Goal: Task Accomplishment & Management: Complete application form

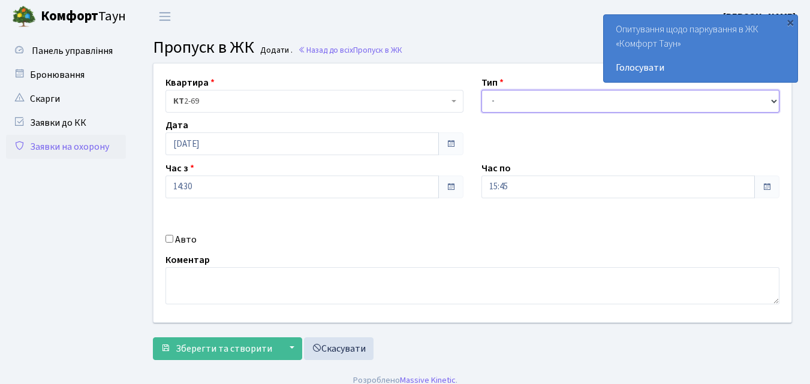
click at [491, 100] on select "- Доставка Таксі Гості Сервіс" at bounding box center [631, 101] width 298 height 23
select select "1"
click at [482, 90] on select "- Доставка Таксі Гості Сервіс" at bounding box center [631, 101] width 298 height 23
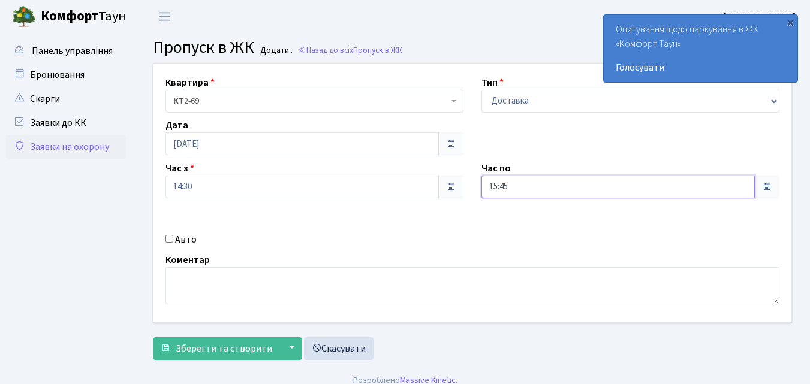
click at [518, 176] on div "15:45" at bounding box center [631, 187] width 298 height 23
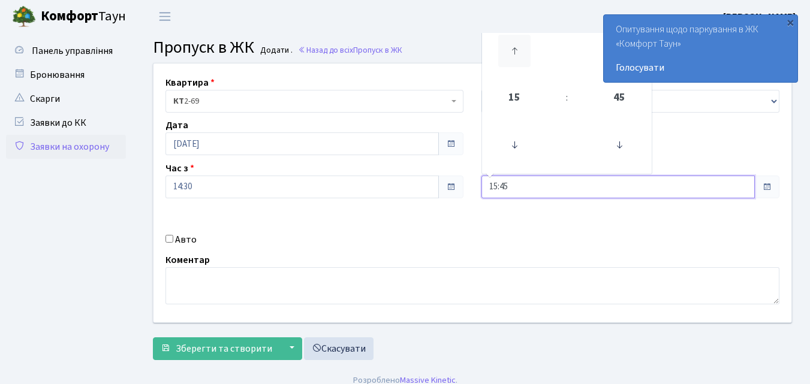
click at [514, 49] on icon at bounding box center [514, 51] width 32 height 32
click at [515, 47] on icon at bounding box center [514, 51] width 32 height 32
click at [516, 45] on icon at bounding box center [514, 51] width 32 height 32
click at [516, 44] on icon at bounding box center [514, 51] width 32 height 32
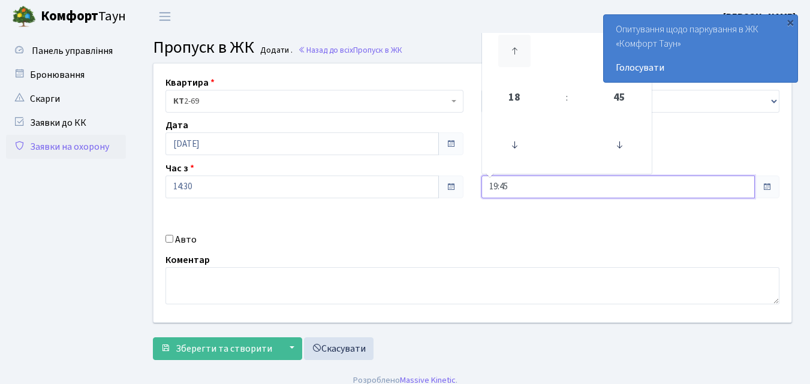
type input "20:45"
click at [241, 133] on div "Дата 18.09.2025" at bounding box center [315, 136] width 316 height 37
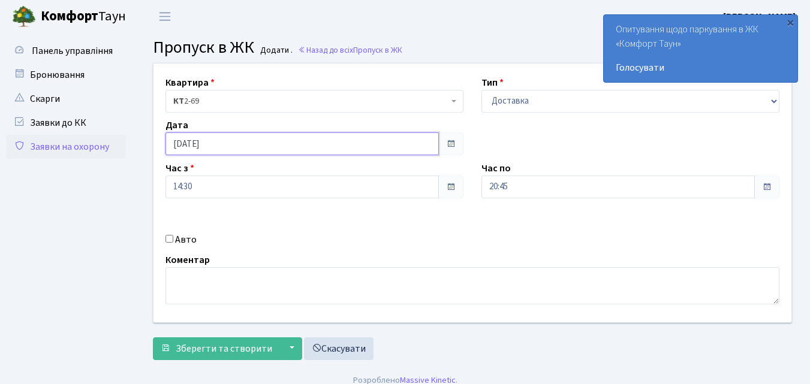
drag, startPoint x: 200, startPoint y: 141, endPoint x: 207, endPoint y: 137, distance: 7.5
click at [207, 137] on input "18.09.2025" at bounding box center [303, 144] width 274 height 23
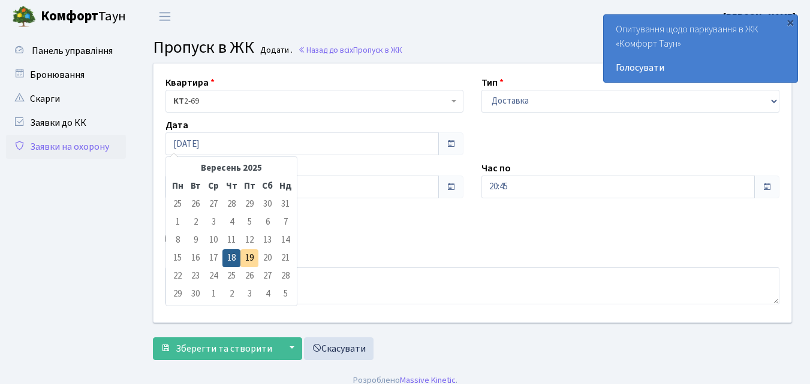
click at [247, 260] on td "19" at bounding box center [250, 259] width 18 height 18
type input "[DATE]"
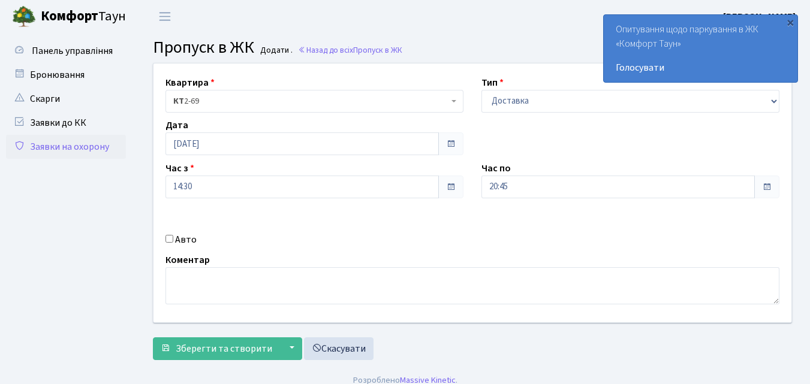
click at [170, 241] on input "Авто" at bounding box center [170, 239] width 8 height 8
checkbox input "true"
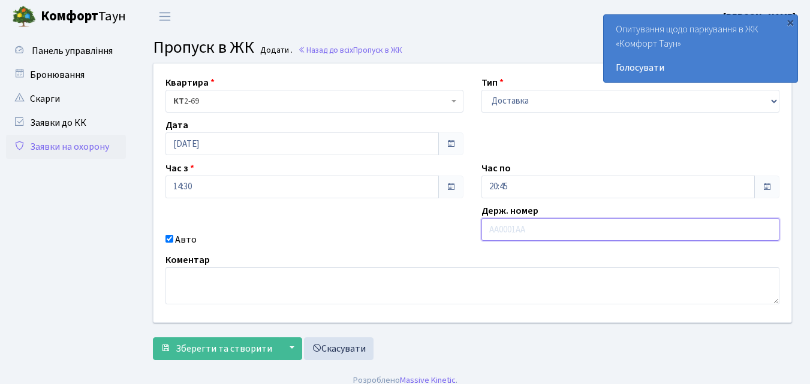
click at [532, 218] on div "Держ. номер" at bounding box center [631, 225] width 316 height 43
type input "ВХ6754ВС"
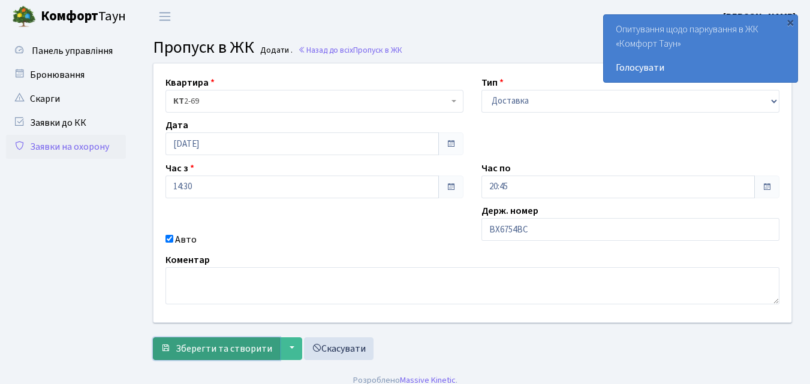
click at [259, 350] on span "Зберегти та створити" at bounding box center [224, 348] width 97 height 13
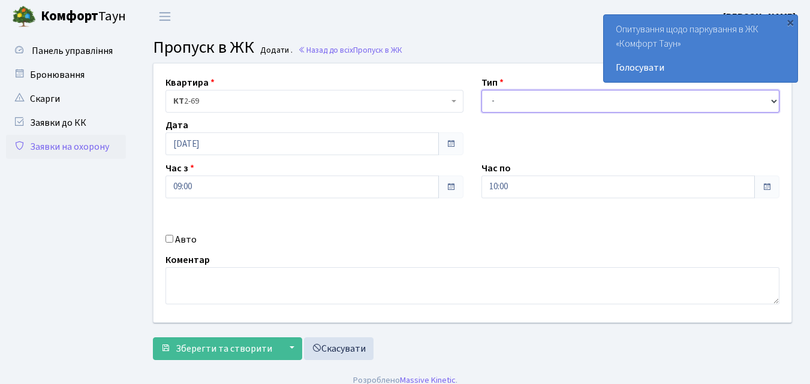
click at [498, 97] on select "- Доставка Таксі Гості Сервіс" at bounding box center [631, 101] width 298 height 23
select select "1"
click at [482, 90] on select "- Доставка Таксі Гості Сервіс" at bounding box center [631, 101] width 298 height 23
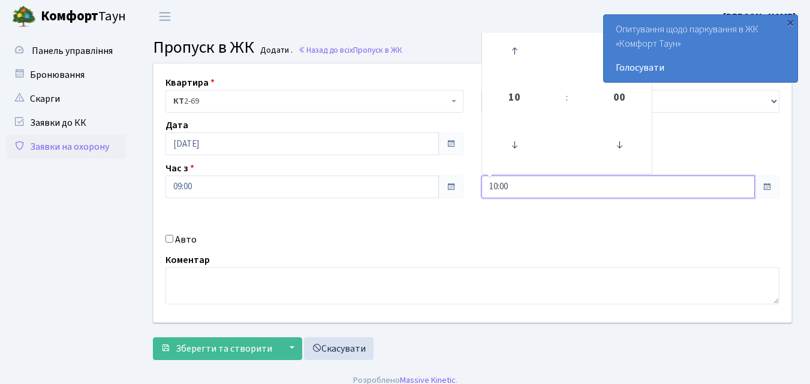
click at [516, 182] on input "10:00" at bounding box center [619, 187] width 274 height 23
click at [515, 52] on icon at bounding box center [514, 51] width 32 height 32
click at [515, 49] on icon at bounding box center [514, 51] width 32 height 32
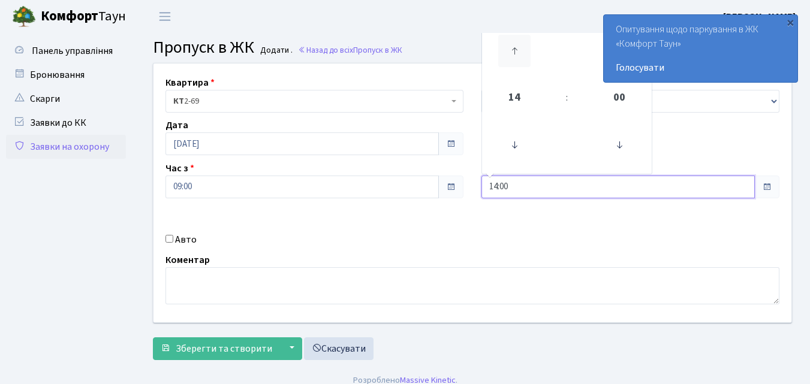
click at [516, 48] on icon at bounding box center [514, 51] width 32 height 32
click at [513, 53] on icon at bounding box center [514, 51] width 32 height 32
click at [514, 52] on icon at bounding box center [514, 51] width 32 height 32
click at [519, 50] on icon at bounding box center [514, 51] width 32 height 32
click at [517, 47] on icon at bounding box center [514, 51] width 32 height 32
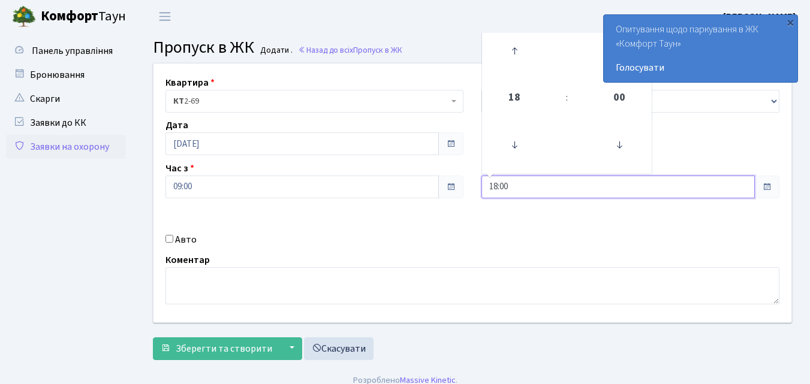
type input "19:00"
click at [170, 238] on input "Авто" at bounding box center [170, 239] width 8 height 8
checkbox input "true"
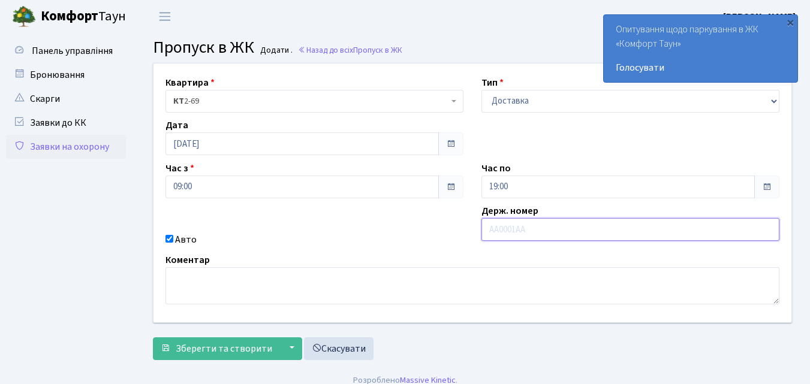
click at [506, 229] on input "text" at bounding box center [631, 229] width 298 height 23
type input "ВК6151ВТ"
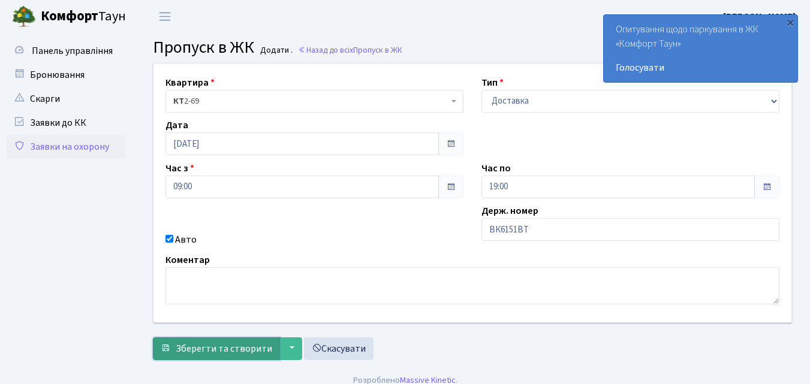
click at [230, 341] on button "Зберегти та створити" at bounding box center [216, 349] width 127 height 23
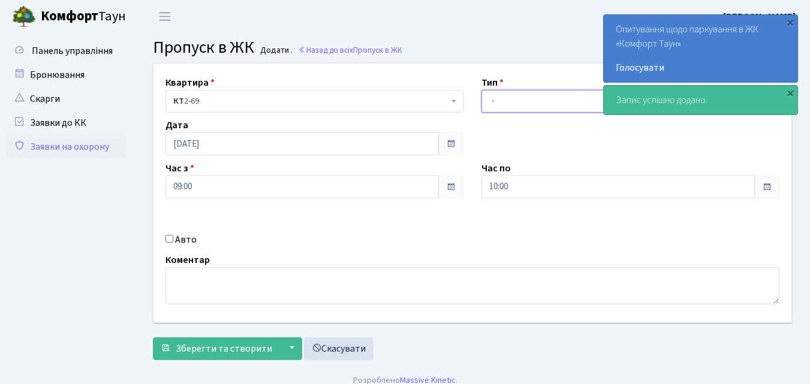
click at [495, 100] on select "- Доставка Таксі Гості Сервіс" at bounding box center [631, 101] width 298 height 23
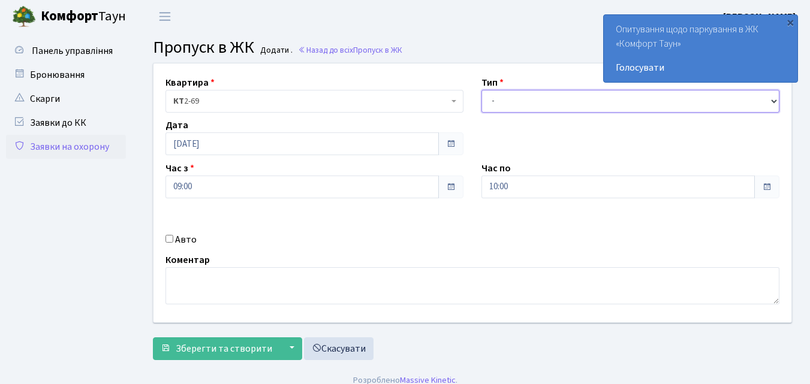
select select "1"
click at [482, 90] on select "- Доставка Таксі Гості Сервіс" at bounding box center [631, 101] width 298 height 23
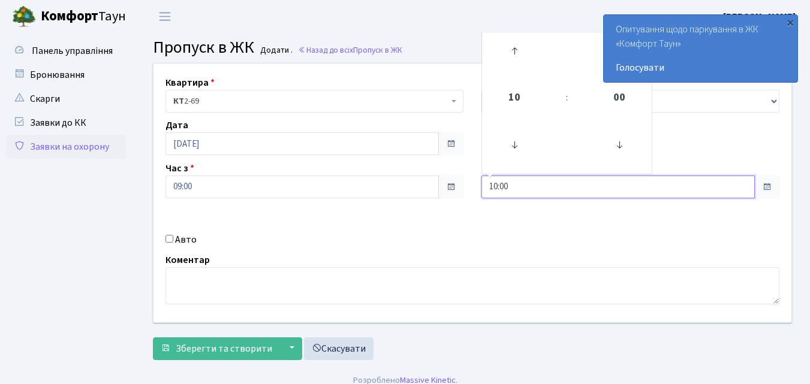
click at [514, 190] on input "10:00" at bounding box center [619, 187] width 274 height 23
click at [518, 51] on icon at bounding box center [514, 51] width 32 height 32
click at [519, 51] on icon at bounding box center [514, 51] width 32 height 32
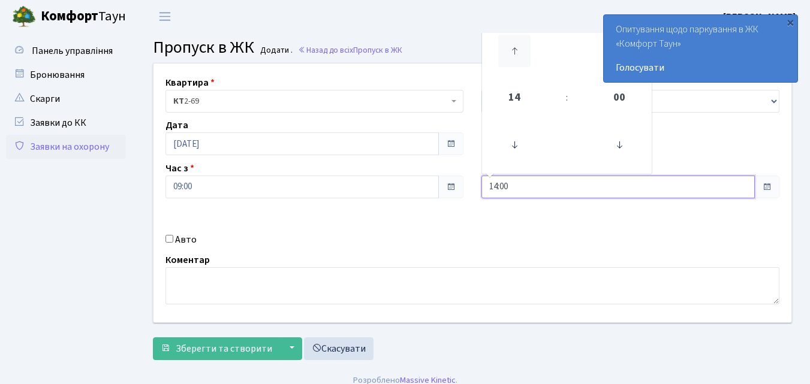
click at [519, 51] on icon at bounding box center [514, 51] width 32 height 32
click at [520, 51] on icon at bounding box center [514, 51] width 32 height 32
click at [520, 50] on icon at bounding box center [514, 51] width 32 height 32
drag, startPoint x: 513, startPoint y: 52, endPoint x: 512, endPoint y: 60, distance: 8.5
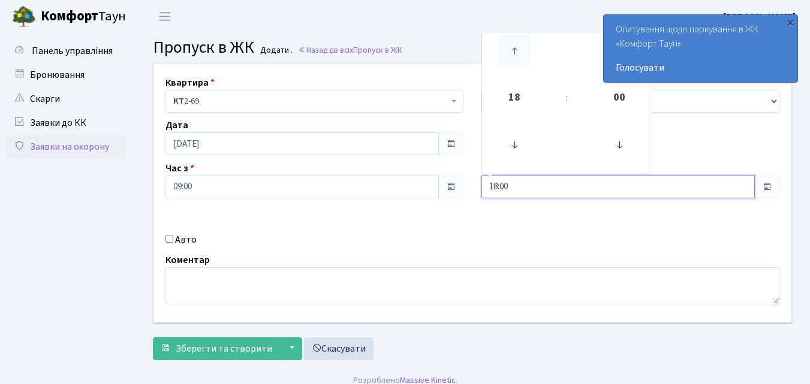
click at [515, 51] on icon at bounding box center [514, 51] width 32 height 32
type input "19:00"
click at [174, 237] on div "Авто" at bounding box center [315, 240] width 316 height 14
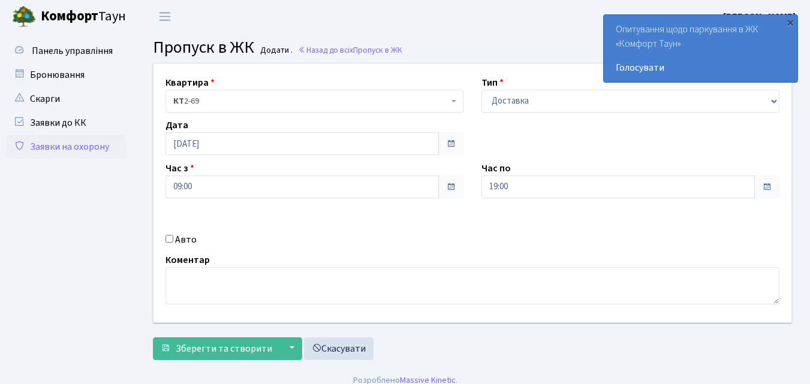
click at [168, 239] on input "Авто" at bounding box center [170, 239] width 8 height 8
checkbox input "true"
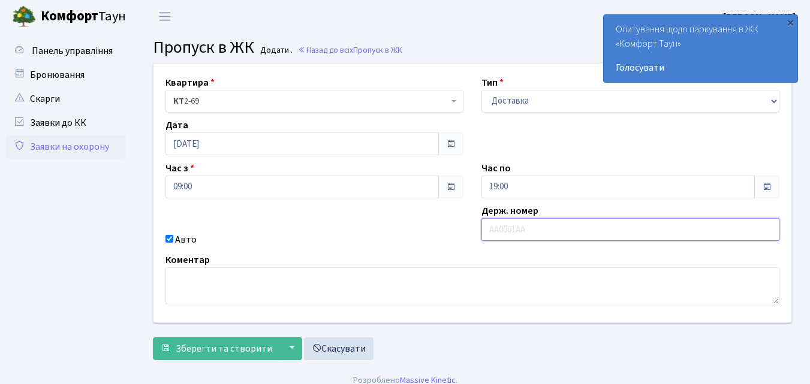
click at [498, 230] on input "text" at bounding box center [631, 229] width 298 height 23
type input "КА0189ВЕ"
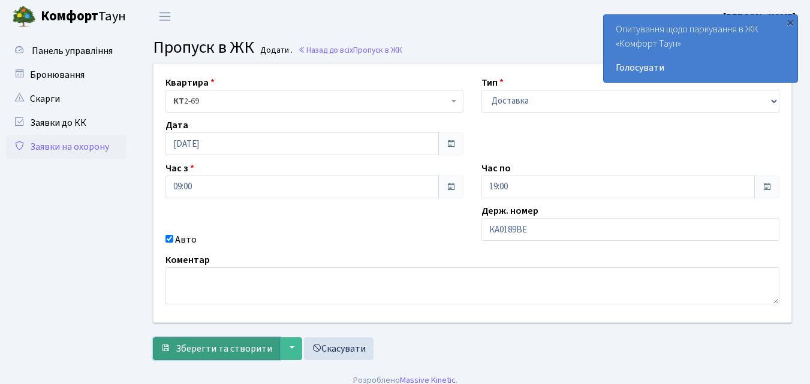
click at [236, 347] on span "Зберегти та створити" at bounding box center [224, 348] width 97 height 13
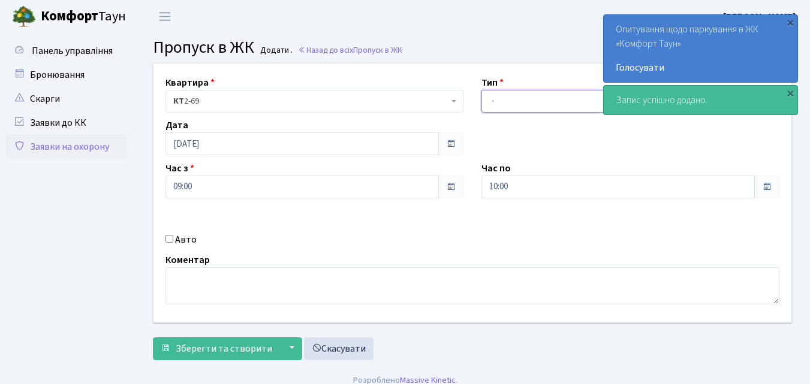
click at [494, 101] on select "- Доставка Таксі Гості Сервіс" at bounding box center [631, 101] width 298 height 23
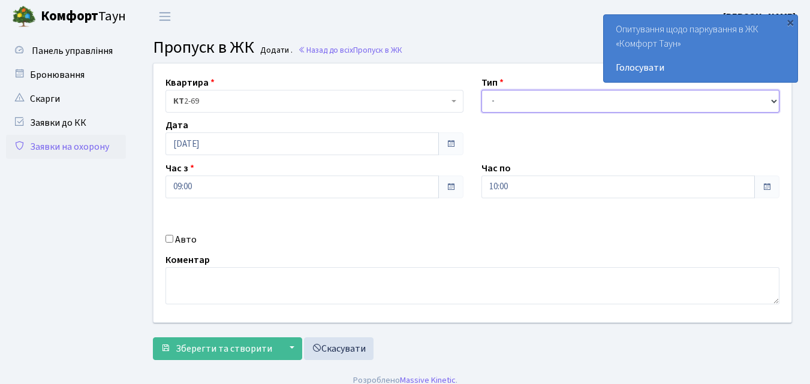
select select "1"
click at [482, 90] on select "- Доставка Таксі Гості Сервіс" at bounding box center [631, 101] width 298 height 23
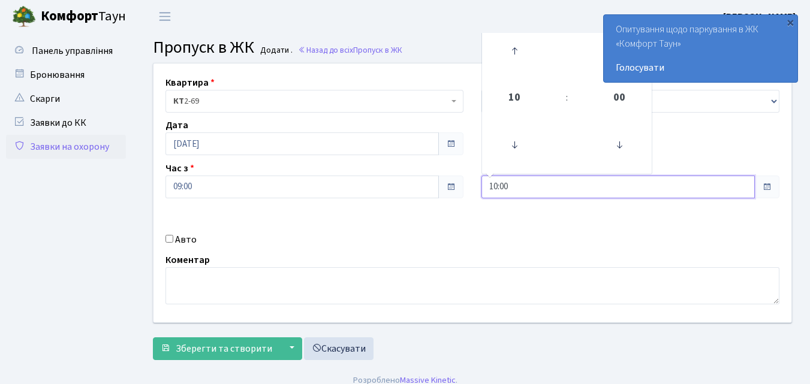
drag, startPoint x: 502, startPoint y: 194, endPoint x: 503, endPoint y: 184, distance: 10.3
click at [502, 193] on input "10:00" at bounding box center [619, 187] width 274 height 23
click at [516, 55] on icon at bounding box center [514, 51] width 32 height 32
click at [516, 52] on icon at bounding box center [514, 51] width 32 height 32
click at [512, 53] on icon at bounding box center [514, 51] width 32 height 32
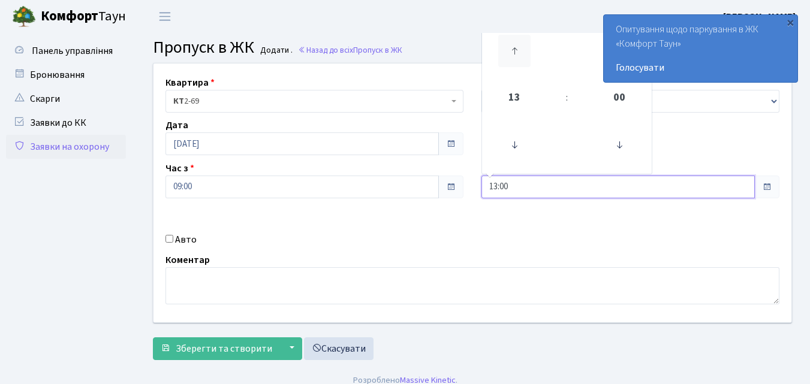
click at [509, 52] on icon at bounding box center [514, 51] width 32 height 32
click at [508, 54] on icon at bounding box center [514, 51] width 32 height 32
click at [507, 56] on icon at bounding box center [514, 51] width 32 height 32
click at [510, 55] on icon at bounding box center [514, 51] width 32 height 32
click at [512, 55] on icon at bounding box center [514, 51] width 32 height 32
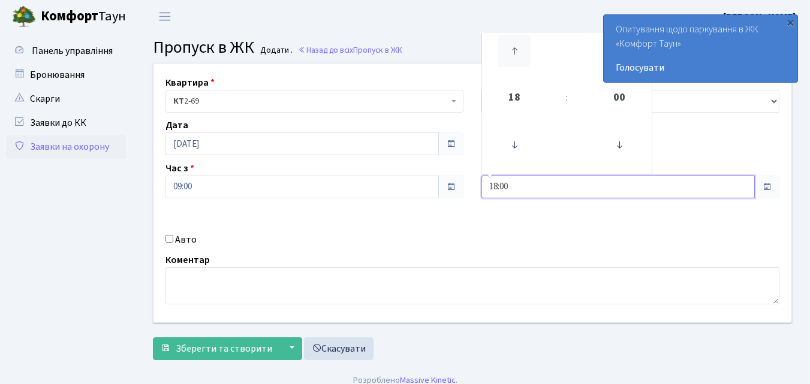
click at [514, 55] on icon at bounding box center [514, 51] width 32 height 32
type input "19:00"
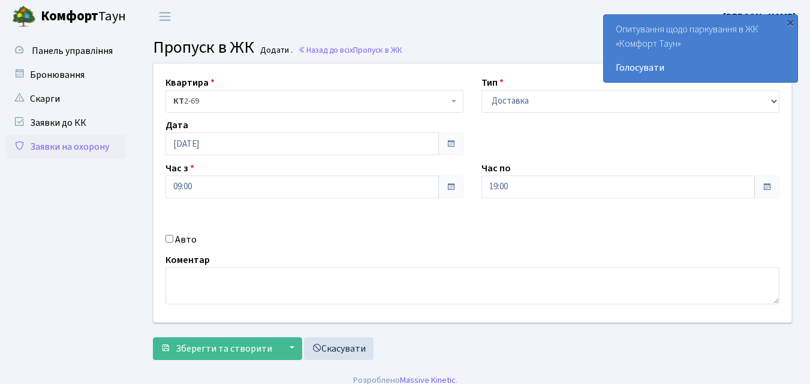
click at [171, 238] on input "Авто" at bounding box center [170, 239] width 8 height 8
checkbox input "true"
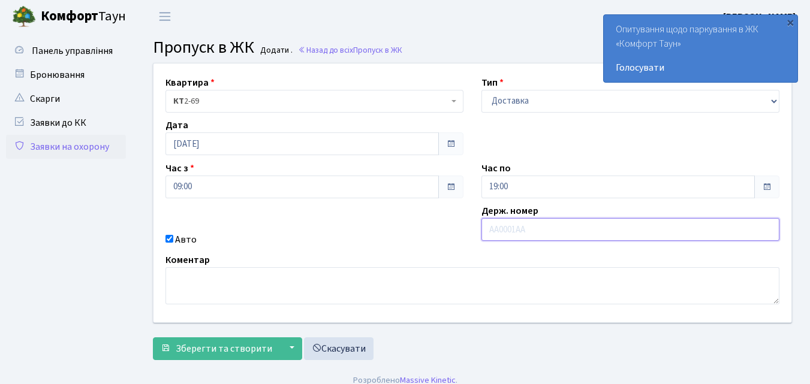
click at [515, 229] on input "text" at bounding box center [631, 229] width 298 height 23
type input "КА9159НК"
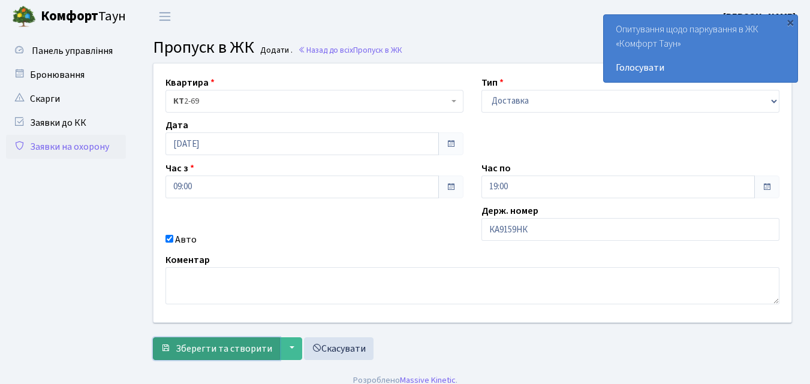
click at [226, 351] on span "Зберегти та створити" at bounding box center [224, 348] width 97 height 13
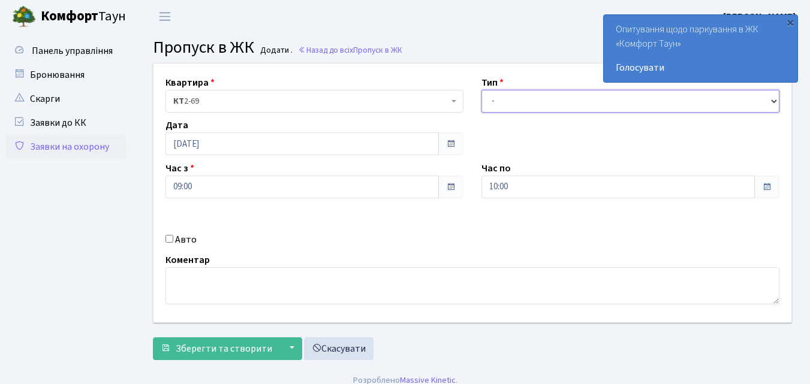
drag, startPoint x: 491, startPoint y: 103, endPoint x: 495, endPoint y: 95, distance: 8.7
click at [495, 95] on select "- Доставка Таксі Гості Сервіс" at bounding box center [631, 101] width 298 height 23
select select "1"
click at [482, 90] on select "- Доставка Таксі Гості Сервіс" at bounding box center [631, 101] width 298 height 23
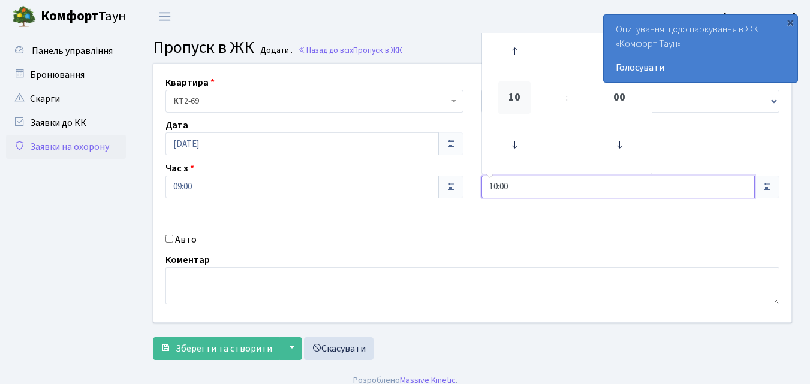
drag, startPoint x: 500, startPoint y: 185, endPoint x: 499, endPoint y: 92, distance: 93.6
click at [499, 185] on input "10:00" at bounding box center [619, 187] width 274 height 23
click at [512, 50] on icon at bounding box center [514, 51] width 32 height 32
click at [511, 48] on icon at bounding box center [514, 51] width 32 height 32
click at [511, 47] on icon at bounding box center [514, 51] width 32 height 32
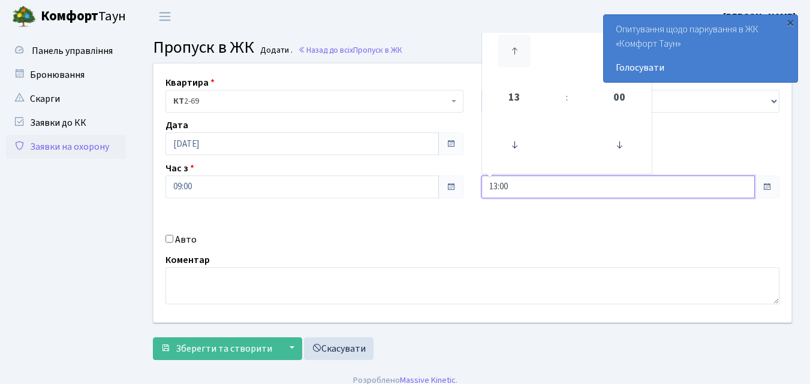
click at [512, 47] on icon at bounding box center [514, 51] width 32 height 32
click at [511, 50] on icon at bounding box center [514, 51] width 32 height 32
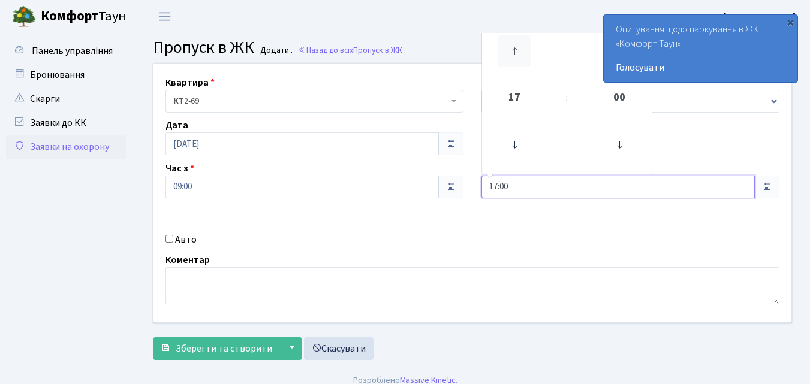
type input "18:00"
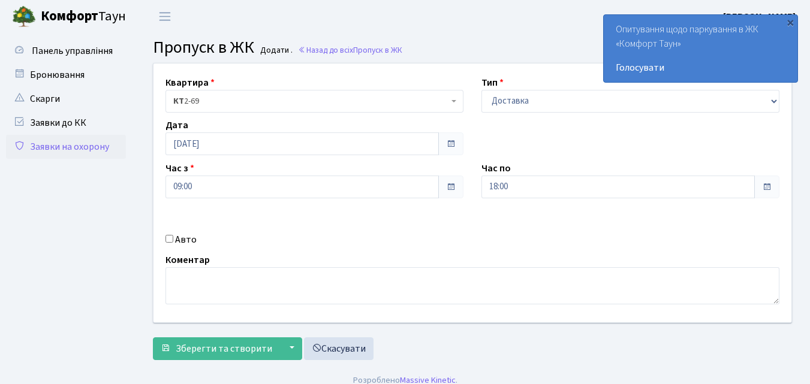
drag, startPoint x: 169, startPoint y: 241, endPoint x: 179, endPoint y: 233, distance: 12.8
click at [169, 240] on input "Авто" at bounding box center [170, 239] width 8 height 8
checkbox input "true"
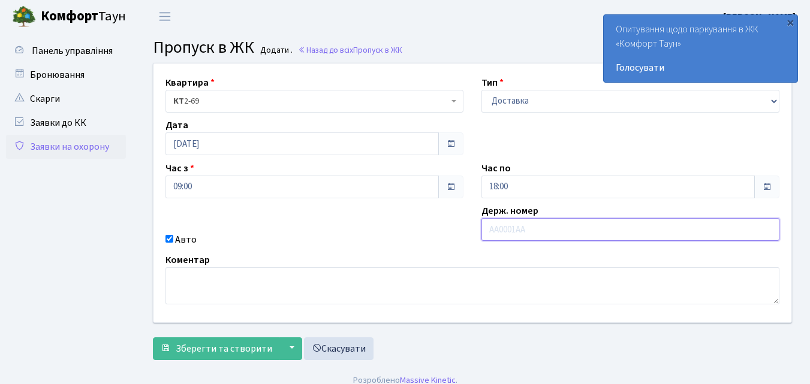
click at [513, 227] on input "text" at bounding box center [631, 229] width 298 height 23
type input "КА1853ЕО"
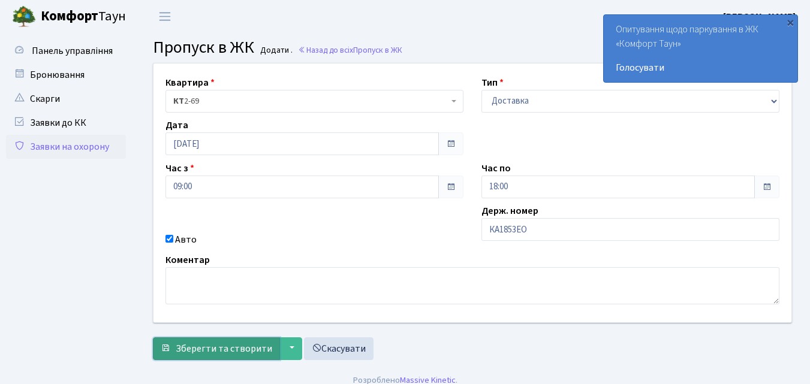
click at [261, 349] on span "Зберегти та створити" at bounding box center [224, 348] width 97 height 13
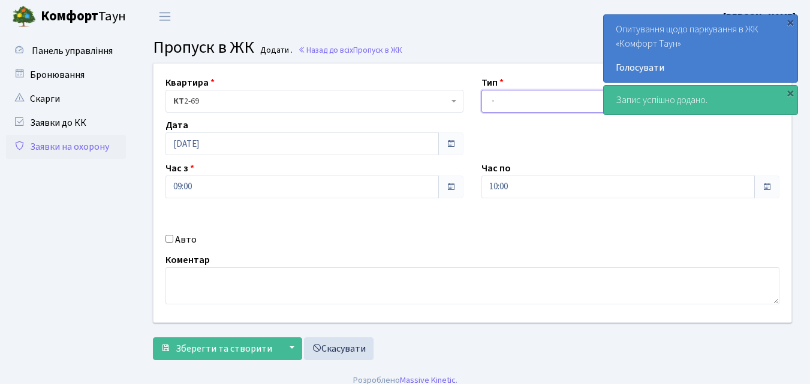
click at [494, 101] on select "- Доставка Таксі Гості Сервіс" at bounding box center [631, 101] width 298 height 23
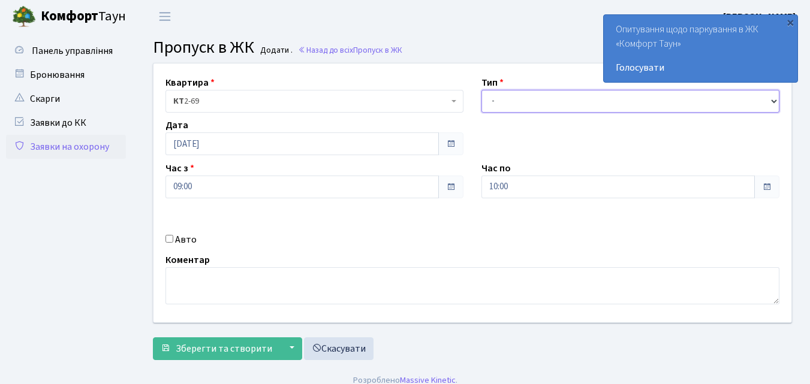
select select "1"
click at [482, 90] on select "- Доставка Таксі Гості Сервіс" at bounding box center [631, 101] width 298 height 23
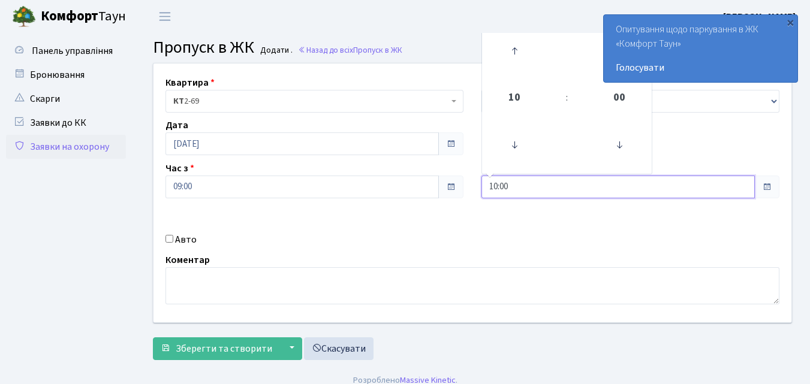
click at [502, 186] on input "10:00" at bounding box center [619, 187] width 274 height 23
click at [510, 53] on icon at bounding box center [514, 51] width 32 height 32
click at [511, 52] on icon at bounding box center [514, 51] width 32 height 32
click at [512, 51] on icon at bounding box center [514, 51] width 32 height 32
click at [512, 50] on icon at bounding box center [514, 51] width 32 height 32
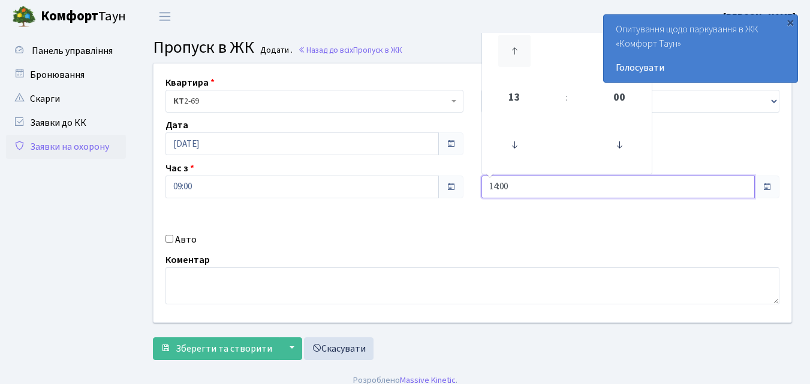
click at [512, 50] on icon at bounding box center [514, 51] width 32 height 32
click at [512, 49] on icon at bounding box center [514, 51] width 32 height 32
click at [514, 48] on icon at bounding box center [514, 51] width 32 height 32
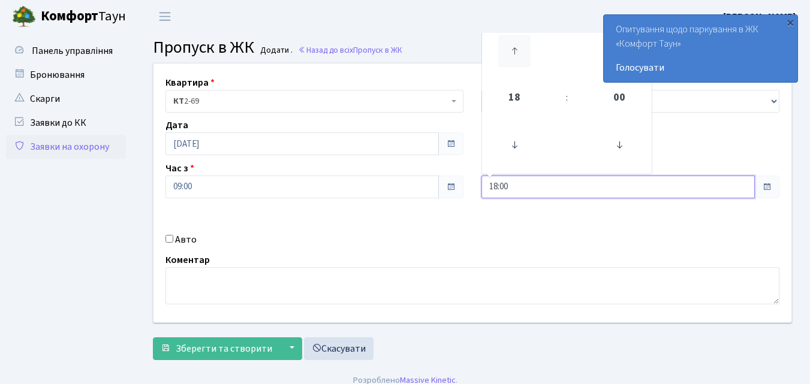
type input "19:00"
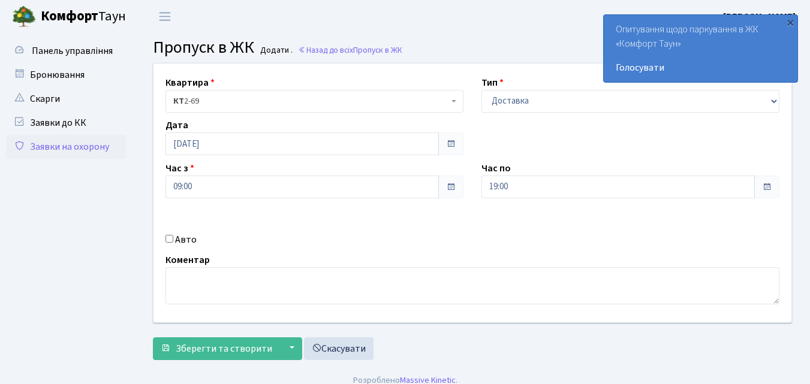
click at [169, 241] on input "Авто" at bounding box center [170, 239] width 8 height 8
checkbox input "true"
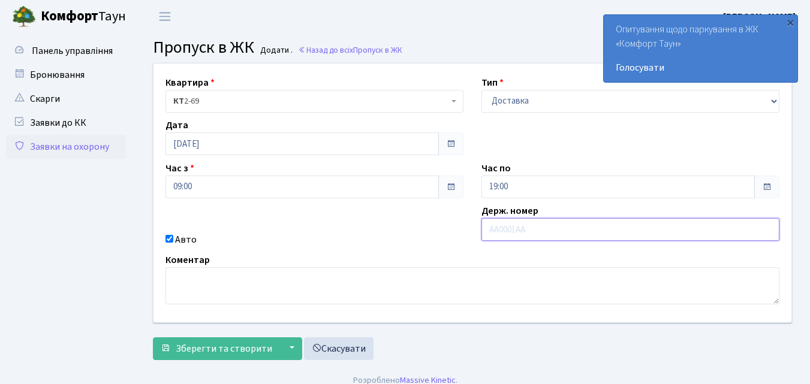
click at [516, 234] on input "text" at bounding box center [631, 229] width 298 height 23
type input "ВІ4902СХ"
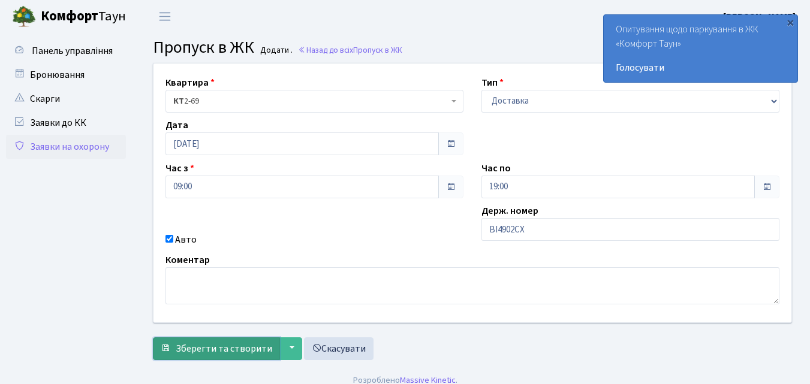
click at [237, 348] on span "Зберегти та створити" at bounding box center [224, 348] width 97 height 13
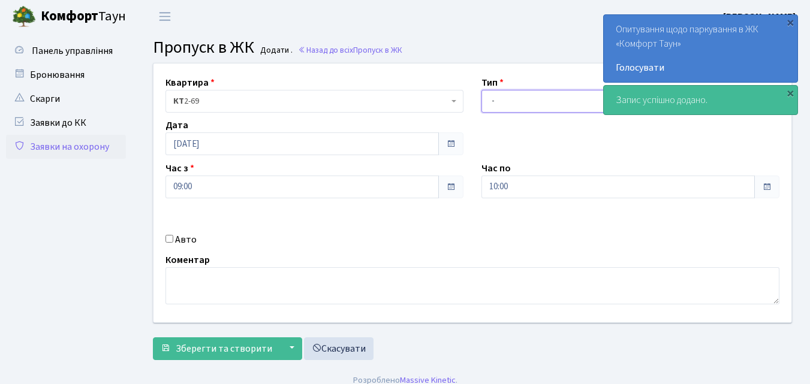
click at [492, 101] on select "- Доставка Таксі Гості Сервіс" at bounding box center [631, 101] width 298 height 23
select select "1"
click at [482, 90] on select "- Доставка Таксі Гості Сервіс" at bounding box center [631, 101] width 298 height 23
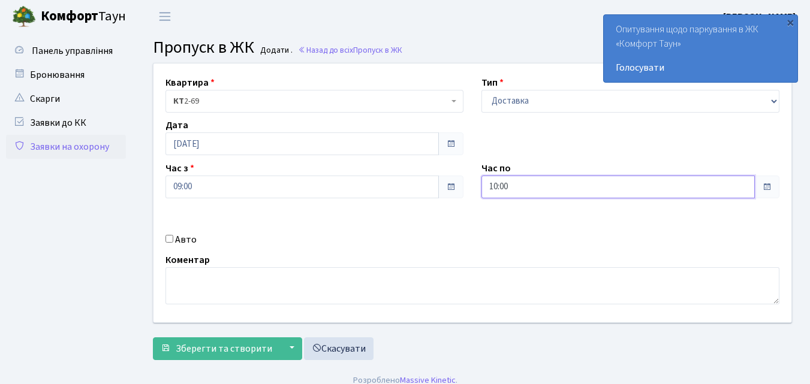
click at [500, 185] on input "10:00" at bounding box center [619, 187] width 274 height 23
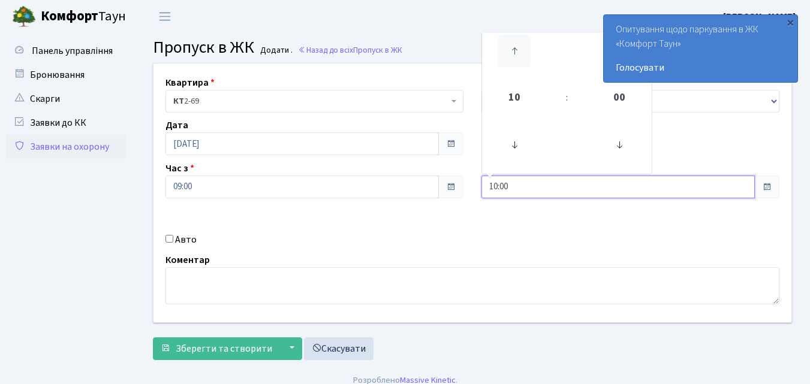
click at [518, 54] on icon at bounding box center [514, 51] width 32 height 32
click at [515, 54] on icon at bounding box center [514, 51] width 32 height 32
click at [515, 53] on icon at bounding box center [514, 51] width 32 height 32
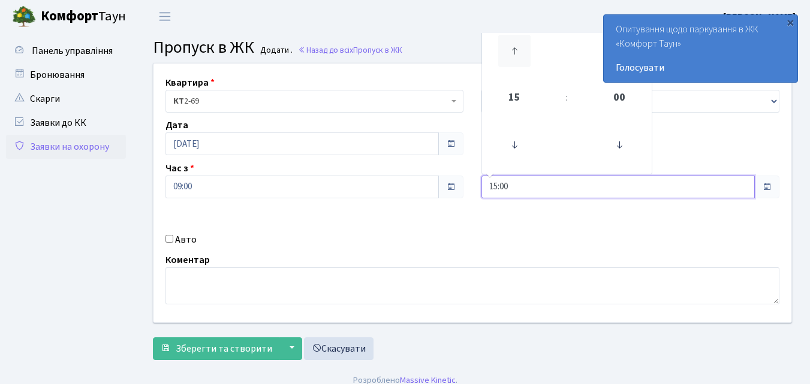
click at [515, 52] on icon at bounding box center [514, 51] width 32 height 32
type input "19:00"
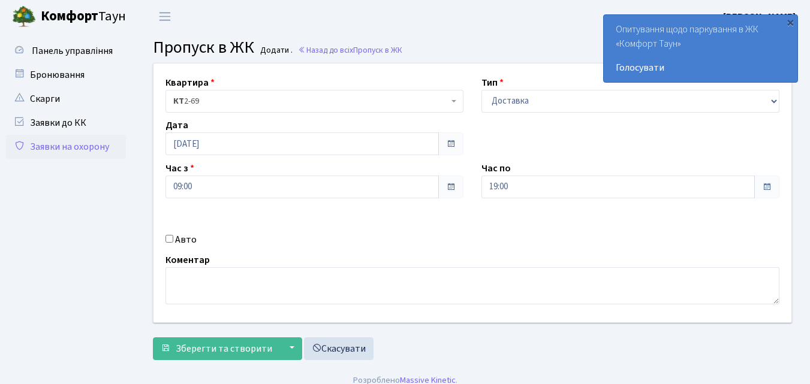
drag, startPoint x: 171, startPoint y: 241, endPoint x: 336, endPoint y: 231, distance: 165.8
click at [172, 241] on input "Авто" at bounding box center [170, 239] width 8 height 8
checkbox input "true"
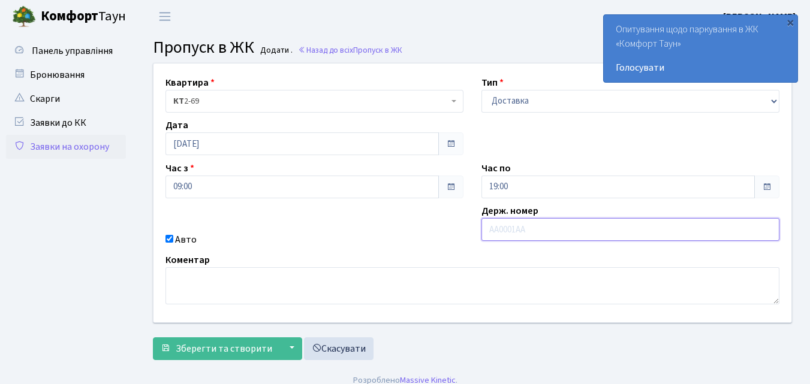
click at [556, 232] on input "text" at bounding box center [631, 229] width 298 height 23
type input "АІ0678НК"
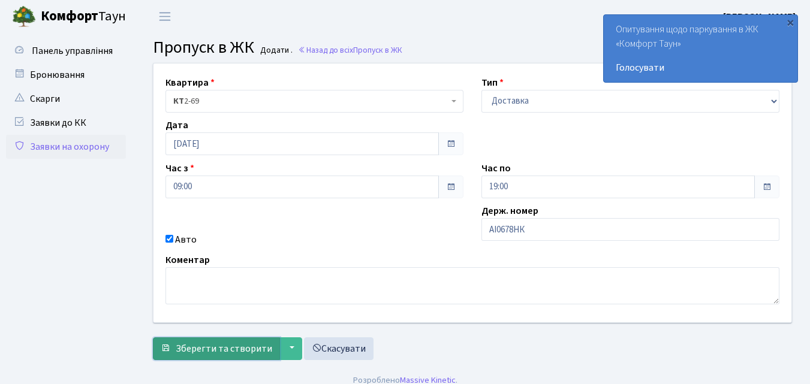
click at [220, 345] on span "Зберегти та створити" at bounding box center [224, 348] width 97 height 13
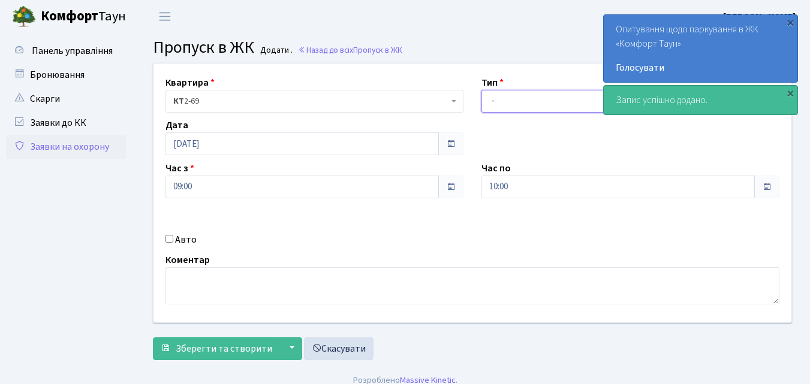
click at [491, 101] on select "- Доставка Таксі Гості Сервіс" at bounding box center [631, 101] width 298 height 23
select select "1"
click at [482, 90] on select "- Доставка Таксі Гості Сервіс" at bounding box center [631, 101] width 298 height 23
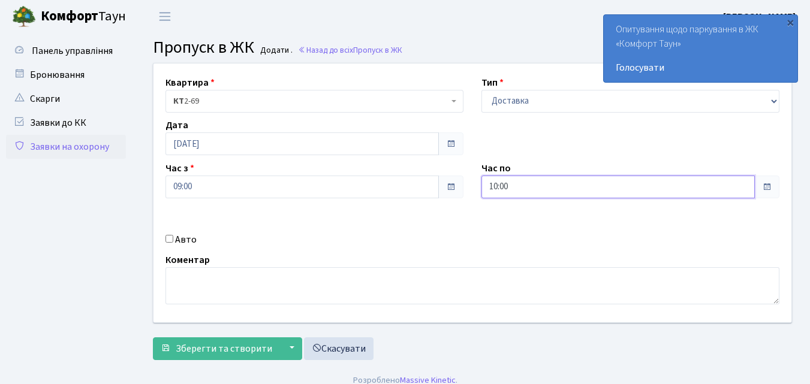
click at [507, 186] on input "10:00" at bounding box center [619, 187] width 274 height 23
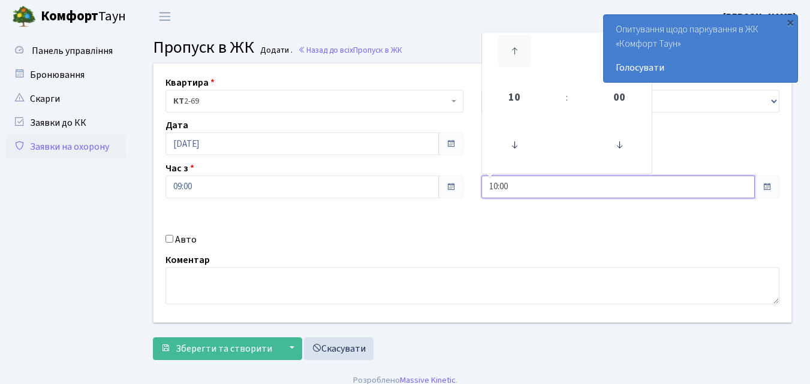
click at [514, 52] on icon at bounding box center [514, 51] width 32 height 32
click at [513, 51] on icon at bounding box center [514, 51] width 32 height 32
click at [512, 50] on icon at bounding box center [514, 51] width 32 height 32
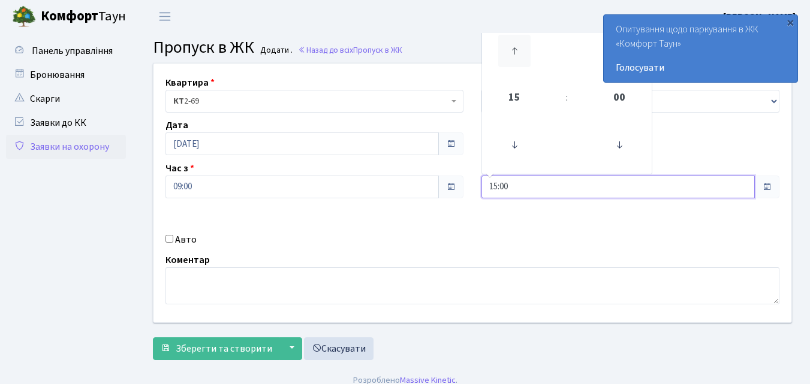
click at [512, 50] on icon at bounding box center [514, 51] width 32 height 32
click at [511, 46] on icon at bounding box center [514, 51] width 32 height 32
type input "19:00"
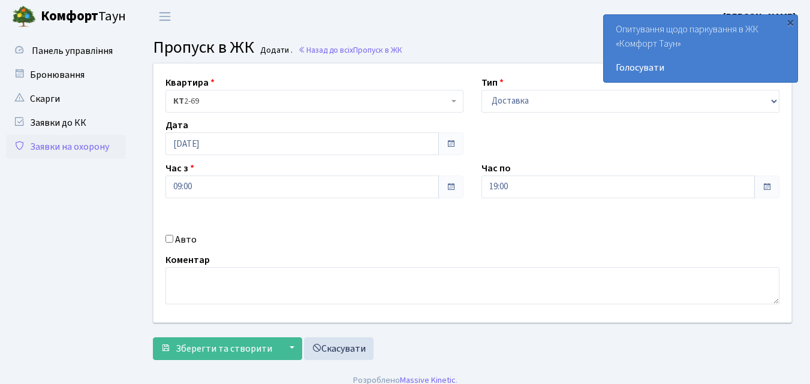
click at [173, 236] on input "Авто" at bounding box center [170, 239] width 8 height 8
checkbox input "true"
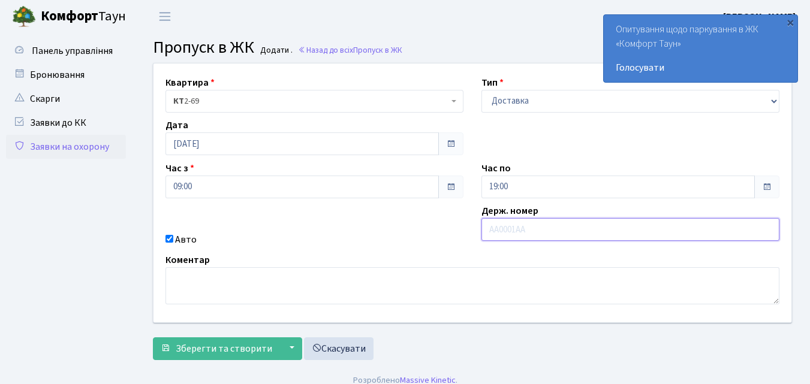
click at [500, 227] on input "text" at bounding box center [631, 229] width 298 height 23
type input "КА0871РН"
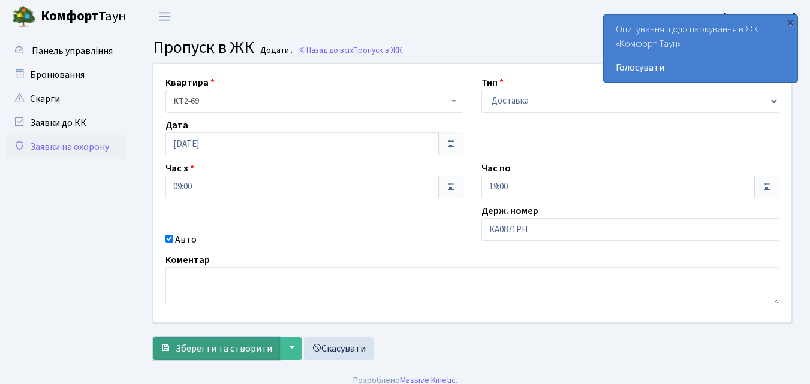
drag, startPoint x: 233, startPoint y: 354, endPoint x: 234, endPoint y: 347, distance: 7.3
click at [234, 347] on span "Зберегти та створити" at bounding box center [224, 348] width 97 height 13
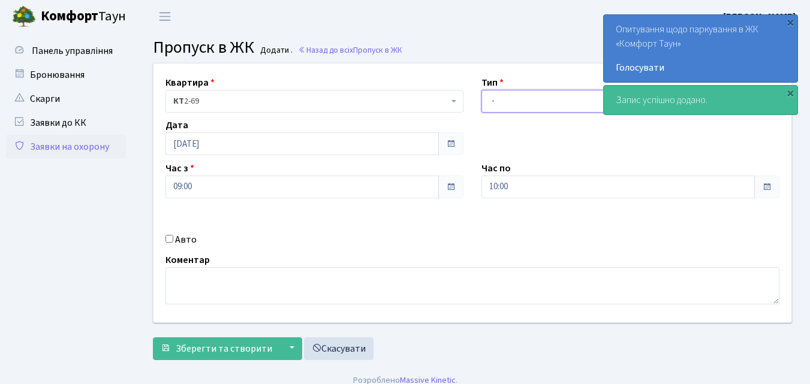
click at [495, 100] on select "- Доставка Таксі Гості Сервіс" at bounding box center [631, 101] width 298 height 23
select select "1"
click at [482, 90] on select "- Доставка Таксі Гості Сервіс" at bounding box center [631, 101] width 298 height 23
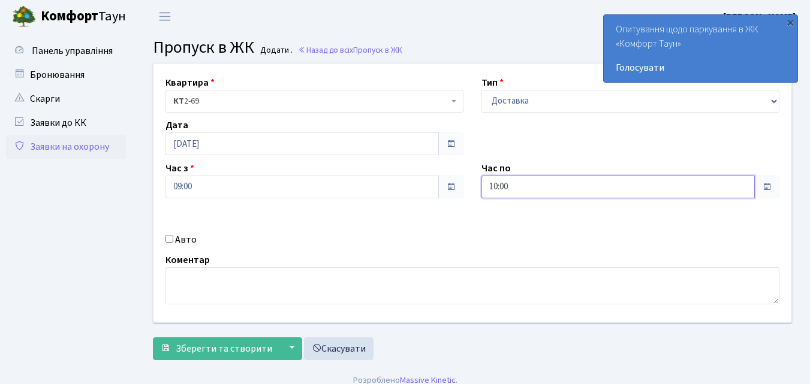
drag, startPoint x: 495, startPoint y: 188, endPoint x: 495, endPoint y: 182, distance: 6.6
click at [495, 187] on input "10:00" at bounding box center [619, 187] width 274 height 23
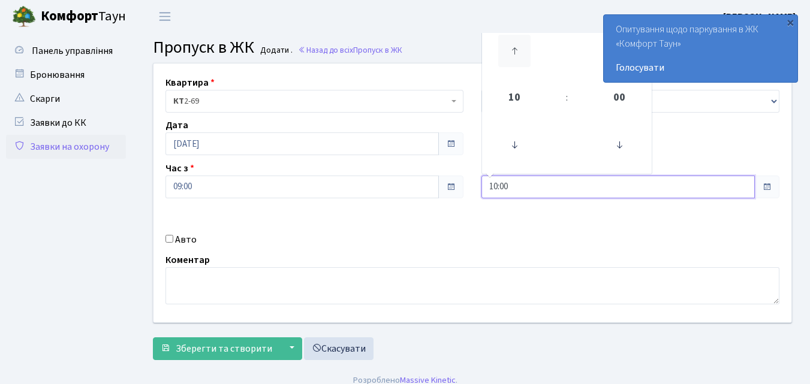
click at [514, 44] on icon at bounding box center [514, 51] width 32 height 32
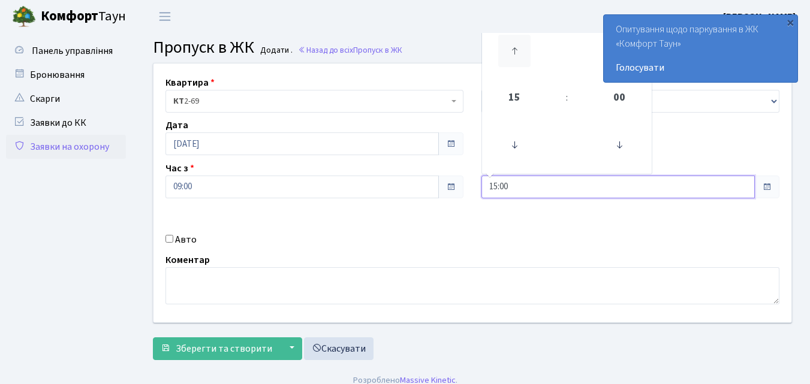
click at [514, 44] on icon at bounding box center [514, 51] width 32 height 32
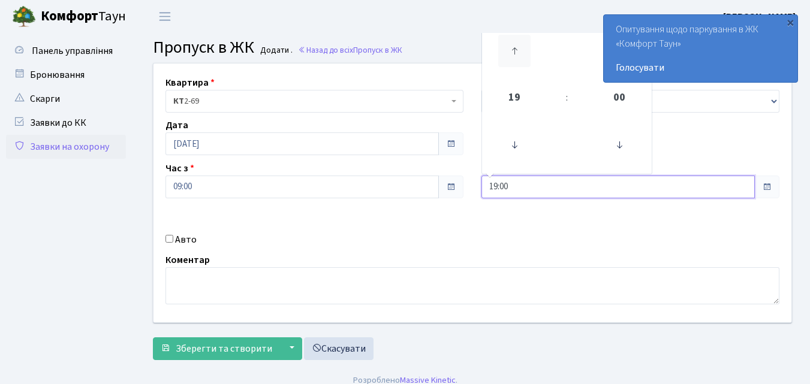
type input "20:00"
click at [172, 236] on input "Авто" at bounding box center [170, 239] width 8 height 8
checkbox input "true"
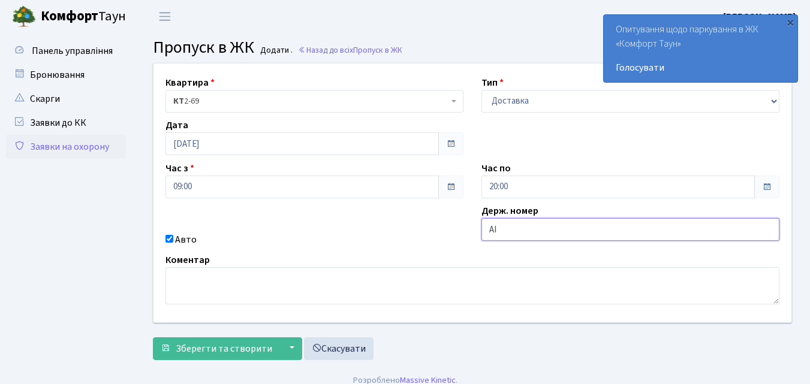
type input "АІ7768ЕІ"
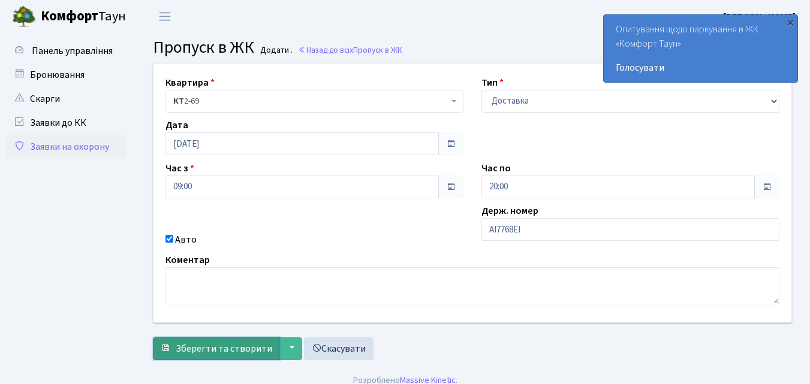
click at [205, 347] on span "Зберегти та створити" at bounding box center [224, 348] width 97 height 13
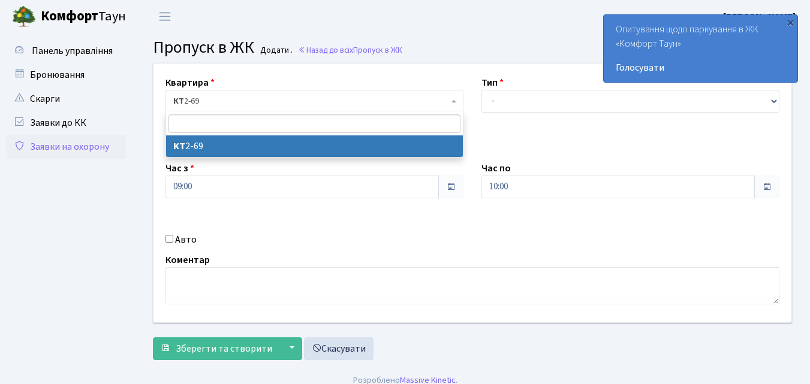
click at [455, 104] on span at bounding box center [455, 101] width 2 height 23
click at [496, 98] on select "- Доставка Таксі Гості Сервіс" at bounding box center [631, 101] width 298 height 23
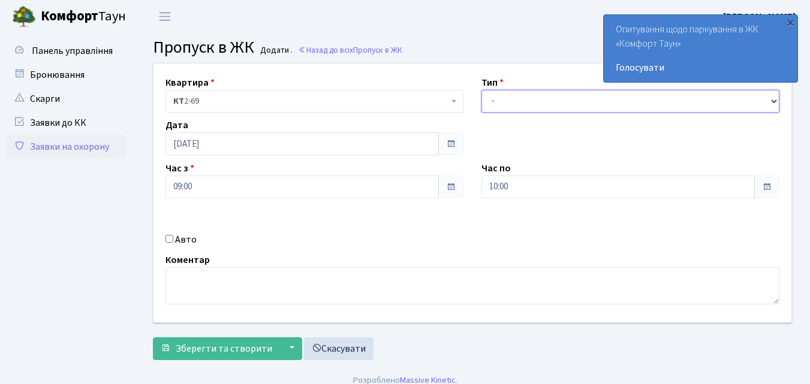
select select "1"
click at [482, 90] on select "- Доставка Таксі Гості Сервіс" at bounding box center [631, 101] width 298 height 23
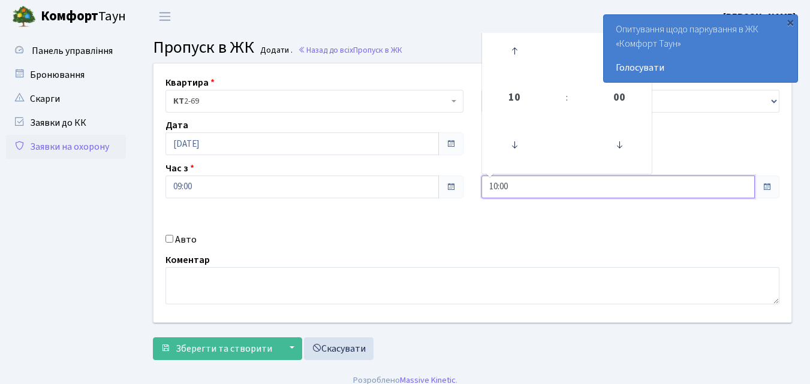
click at [483, 188] on input "10:00" at bounding box center [619, 187] width 274 height 23
click at [512, 52] on icon at bounding box center [514, 51] width 32 height 32
click at [512, 50] on icon at bounding box center [514, 51] width 32 height 32
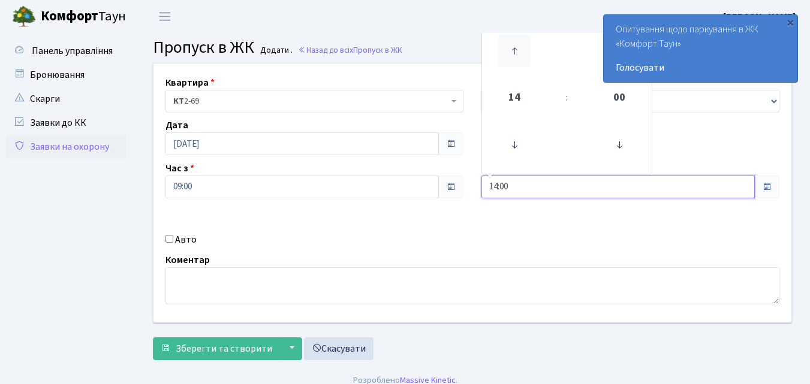
click at [511, 50] on icon at bounding box center [514, 51] width 32 height 32
click at [510, 49] on icon at bounding box center [514, 51] width 32 height 32
click at [510, 46] on icon at bounding box center [514, 51] width 32 height 32
drag, startPoint x: 518, startPoint y: 51, endPoint x: 290, endPoint y: 154, distance: 249.9
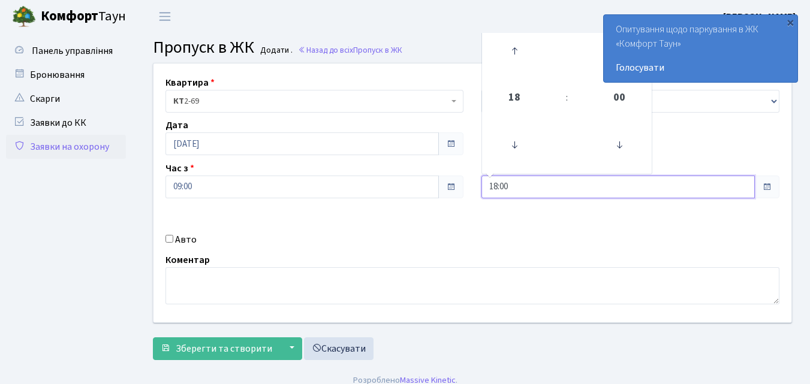
click at [518, 50] on icon at bounding box center [514, 51] width 32 height 32
type input "19:00"
click at [169, 242] on input "Авто" at bounding box center [170, 239] width 8 height 8
checkbox input "true"
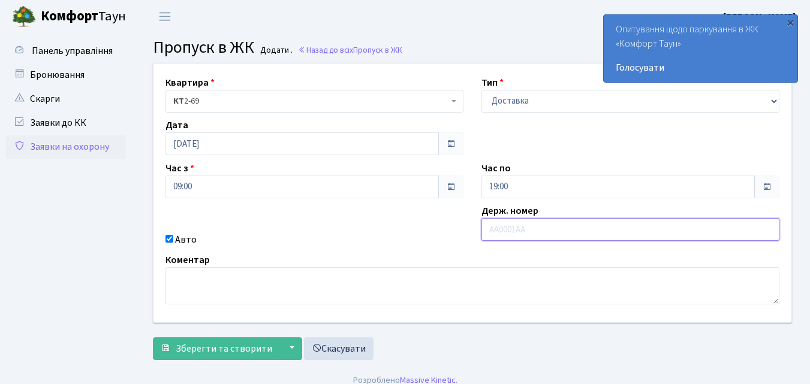
click at [513, 232] on input "text" at bounding box center [631, 229] width 298 height 23
type input "КА2447ЕВ"
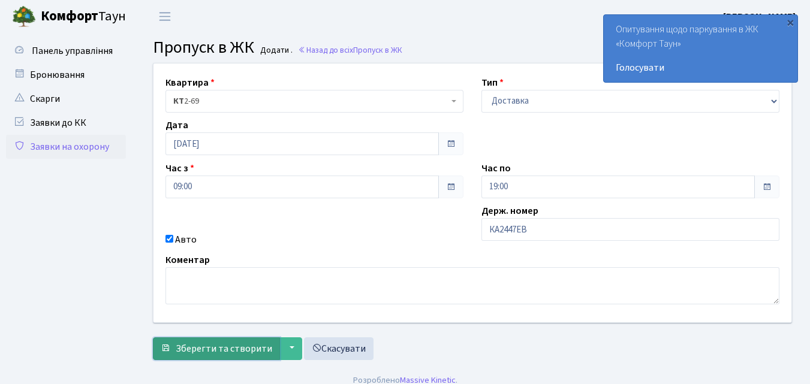
click at [245, 352] on span "Зберегти та створити" at bounding box center [224, 348] width 97 height 13
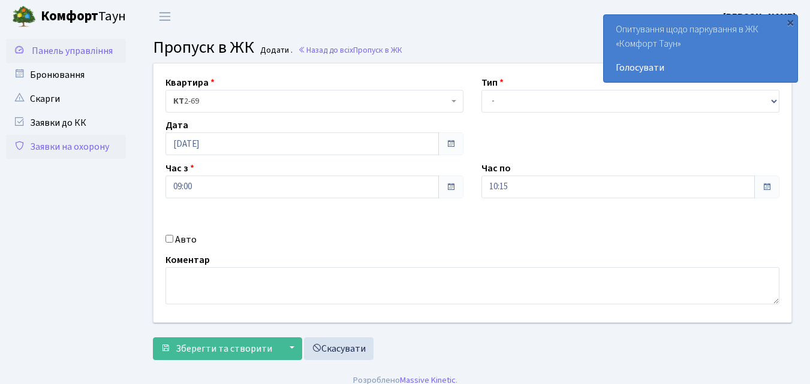
click at [69, 47] on span "Панель управління" at bounding box center [72, 50] width 81 height 13
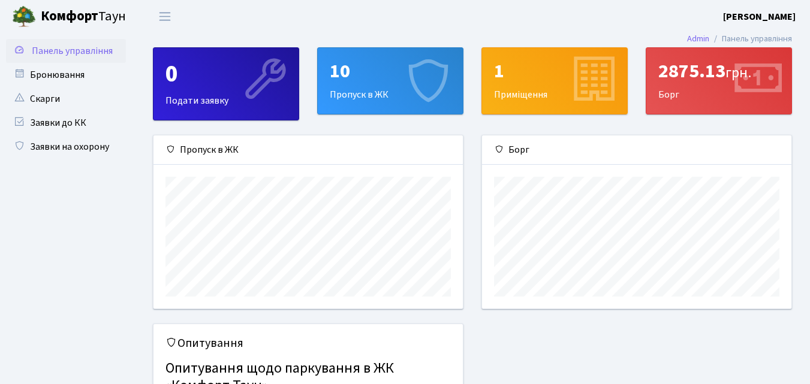
scroll to position [173, 309]
click at [368, 70] on div "10" at bounding box center [390, 71] width 121 height 23
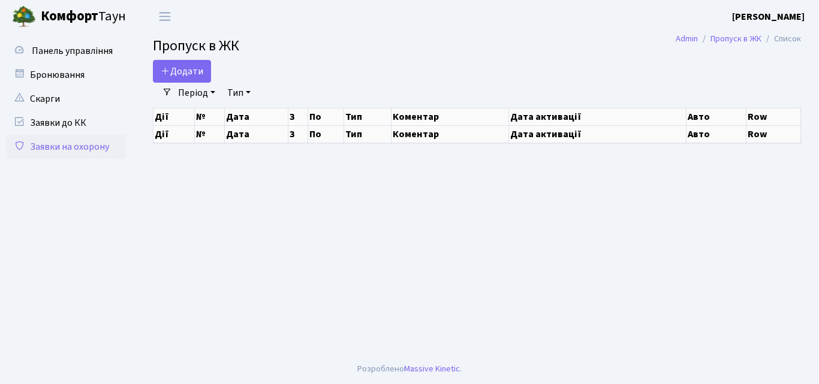
select select "25"
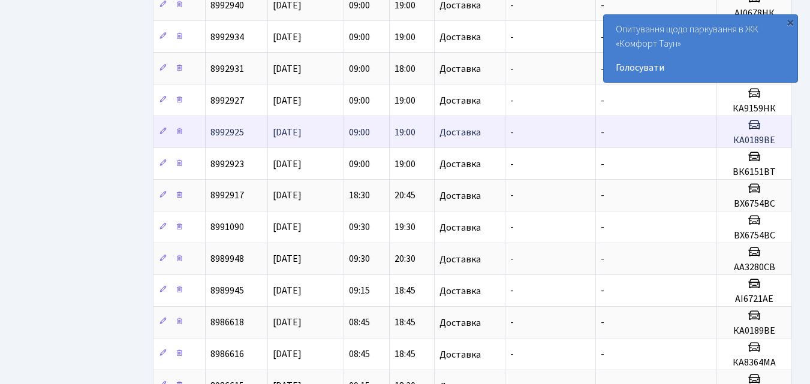
scroll to position [240, 0]
